Goal: Share content

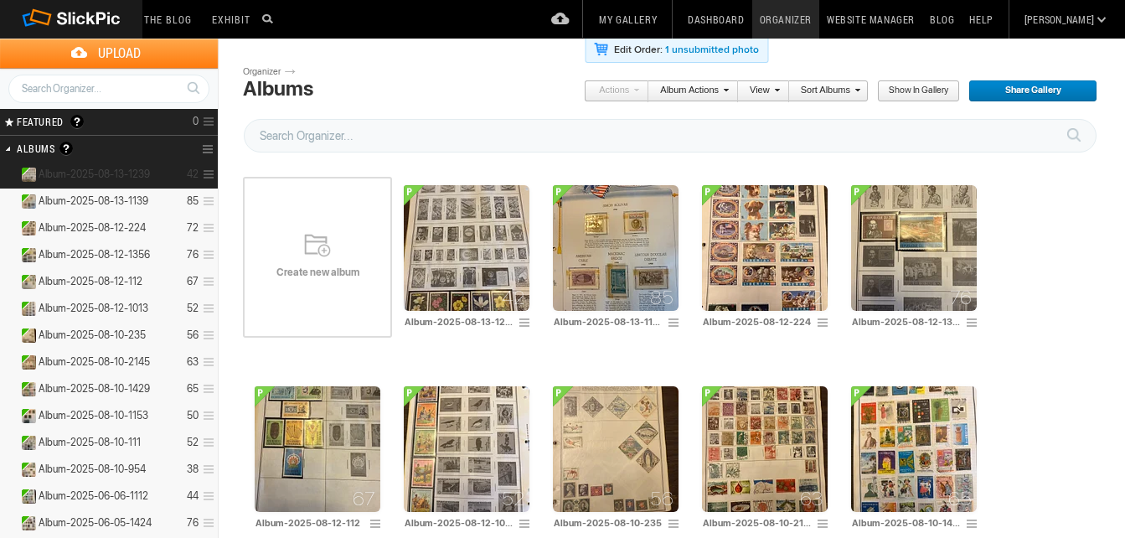
click at [108, 169] on span "Album-2025-08-13-1239" at bounding box center [94, 173] width 111 height 13
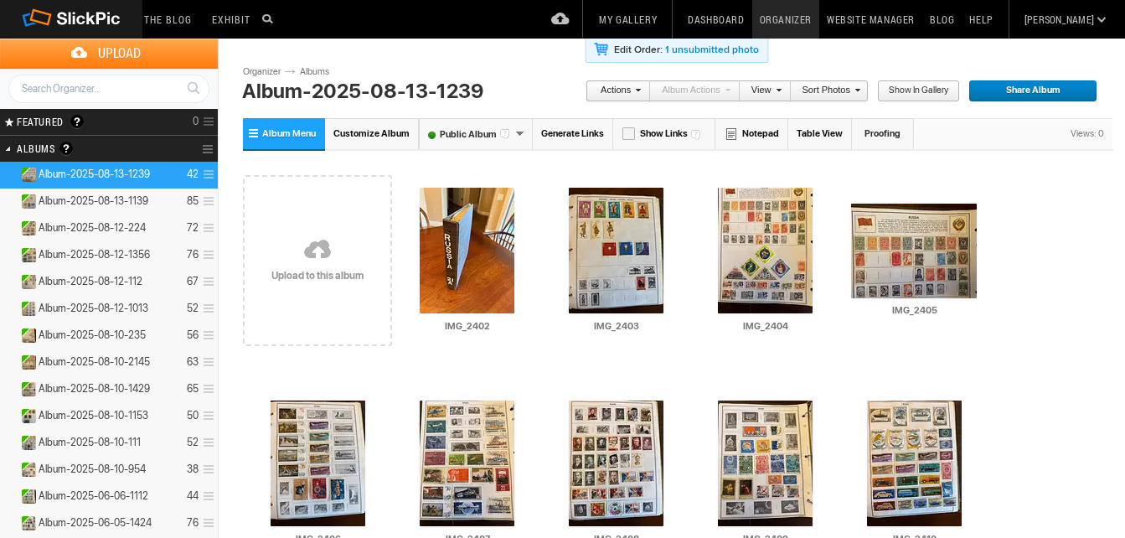
click at [559, 131] on link "Generate Links" at bounding box center [573, 133] width 80 height 31
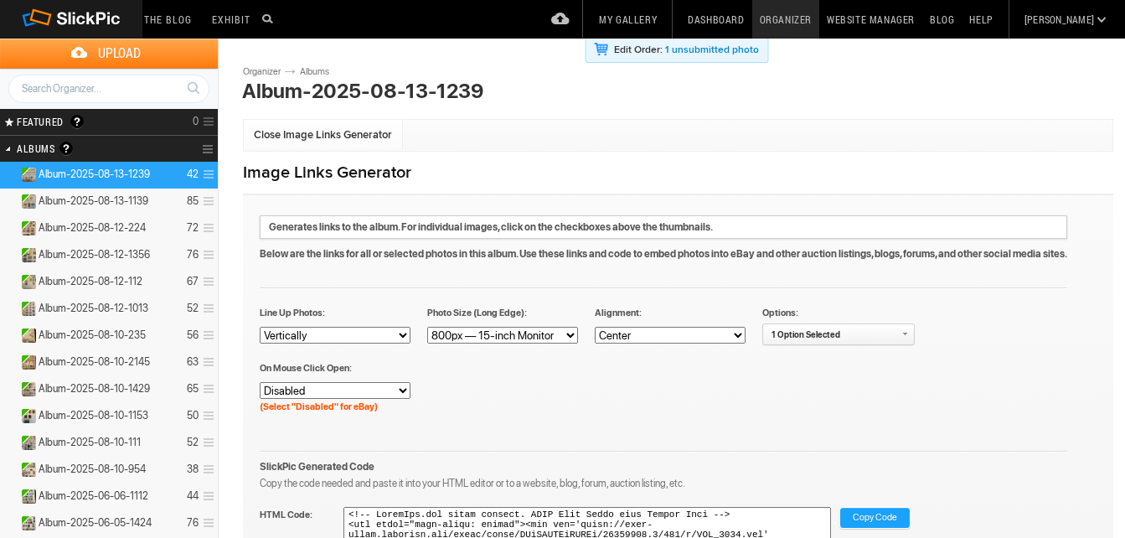
click at [887, 519] on span "Copy Code" at bounding box center [874, 518] width 44 height 22
